Goal: Task Accomplishment & Management: Manage account settings

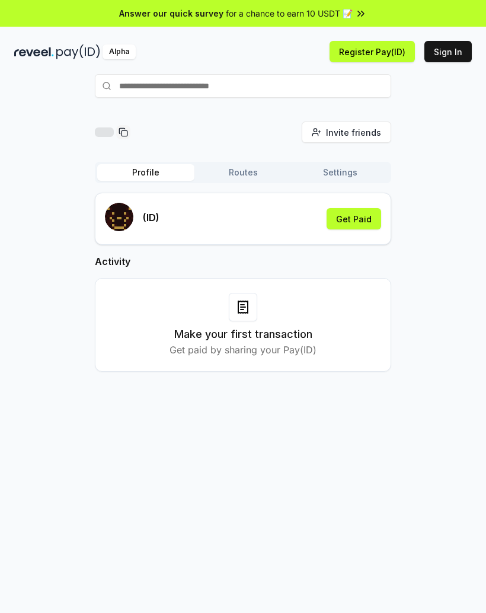
click at [366, 223] on button "Get Paid" at bounding box center [354, 218] width 55 height 21
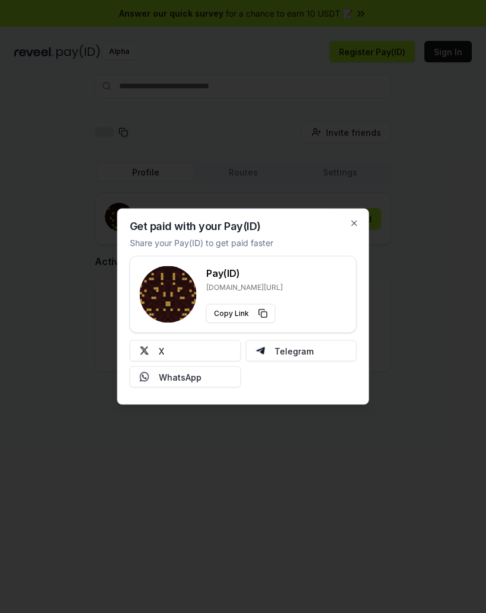
click at [217, 346] on button "X" at bounding box center [185, 350] width 111 height 21
click at [216, 352] on button "X" at bounding box center [185, 350] width 111 height 21
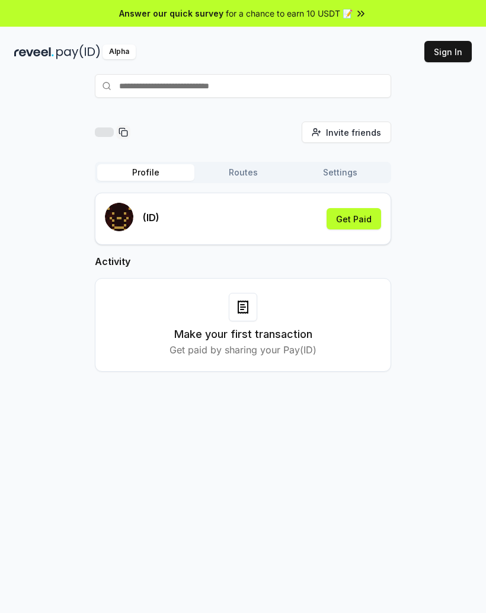
click at [363, 225] on button "Get Paid" at bounding box center [354, 218] width 55 height 21
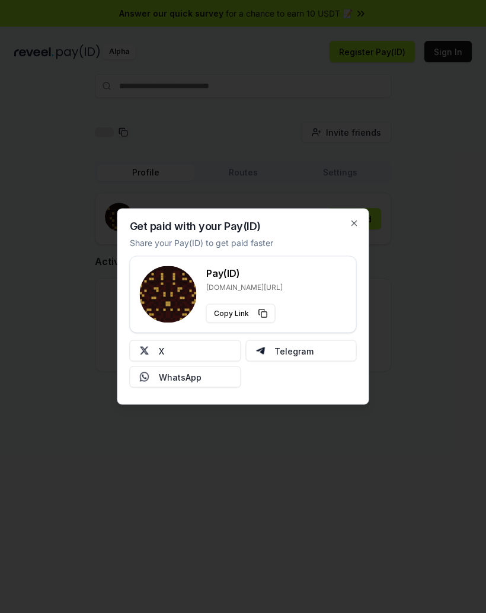
click at [221, 354] on button "X" at bounding box center [185, 350] width 111 height 21
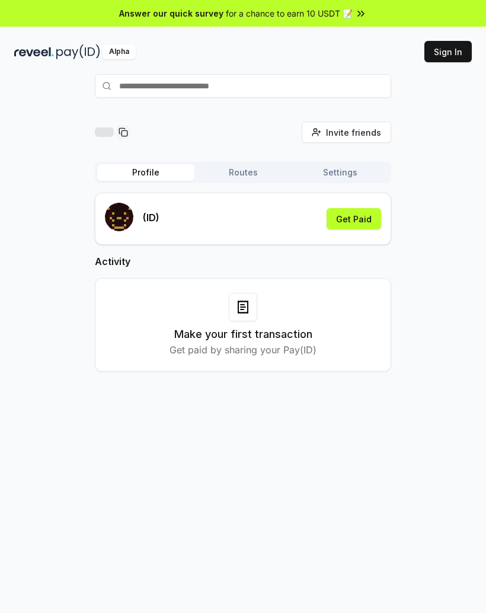
click at [360, 215] on button "Get Paid" at bounding box center [354, 218] width 55 height 21
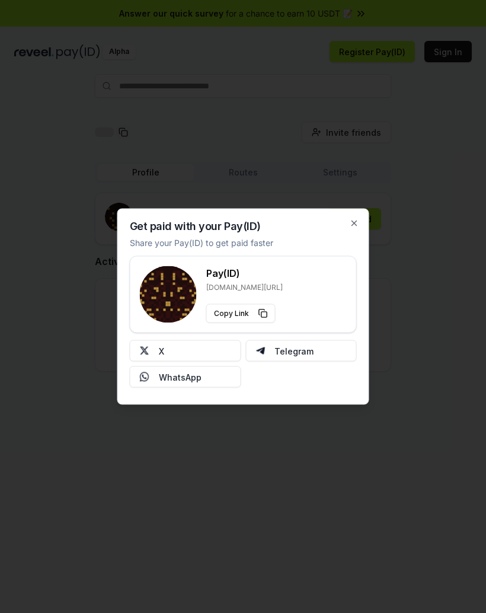
click at [212, 349] on button "X" at bounding box center [185, 350] width 111 height 21
